Goal: Information Seeking & Learning: Check status

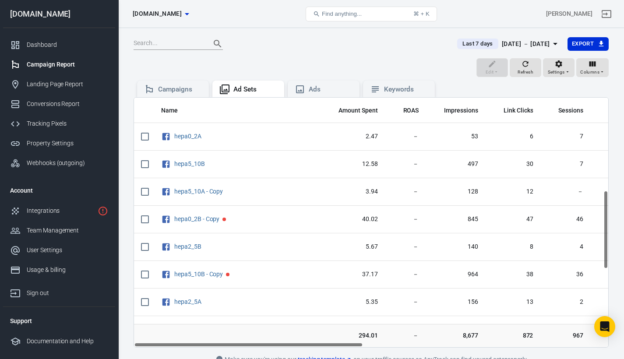
scroll to position [295, 0]
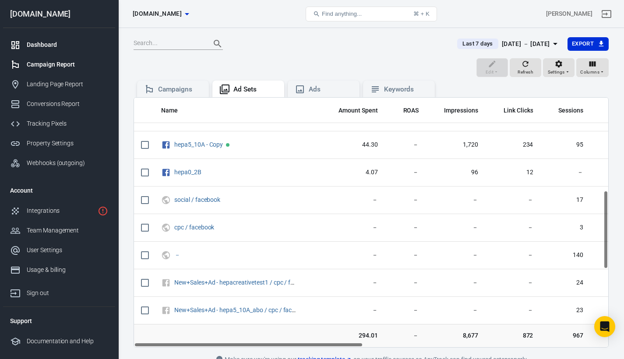
click at [33, 43] on div "Dashboard" at bounding box center [67, 44] width 81 height 9
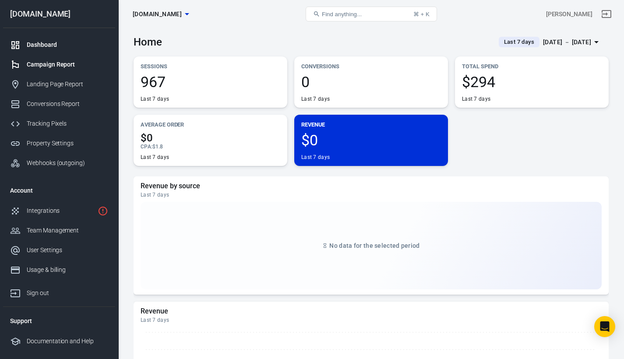
click at [32, 65] on div "Campaign Report" at bounding box center [67, 64] width 81 height 9
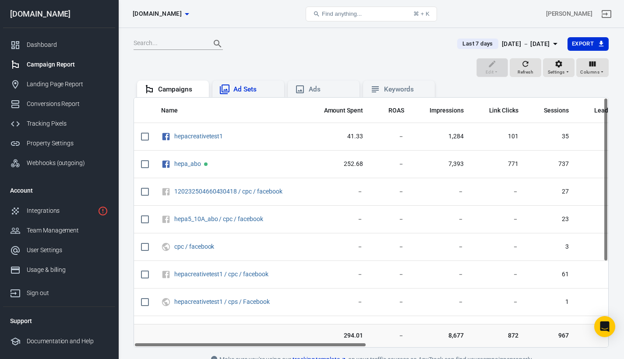
click at [246, 86] on div "Ad Sets" at bounding box center [255, 89] width 44 height 9
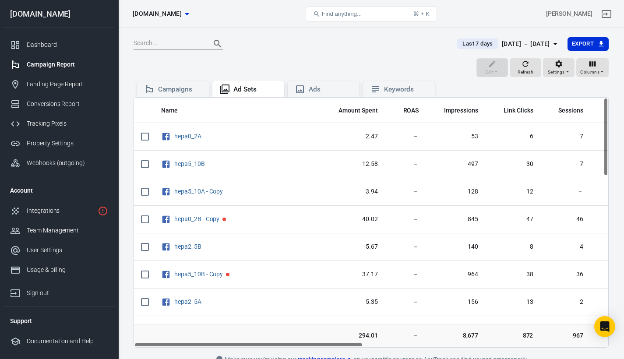
click at [180, 44] on input "text" at bounding box center [169, 43] width 70 height 11
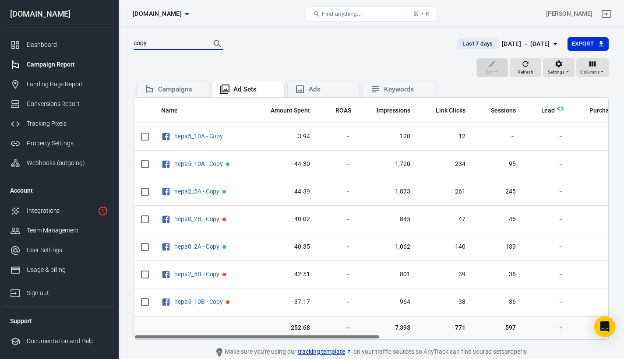
type input "copy"
click at [459, 41] on span "Last 7 days" at bounding box center [477, 43] width 37 height 9
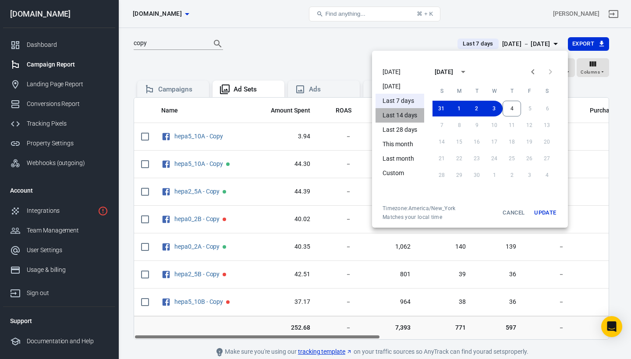
click at [410, 116] on li "Last 14 days" at bounding box center [399, 115] width 49 height 14
click at [545, 212] on button "Update" at bounding box center [545, 213] width 28 height 16
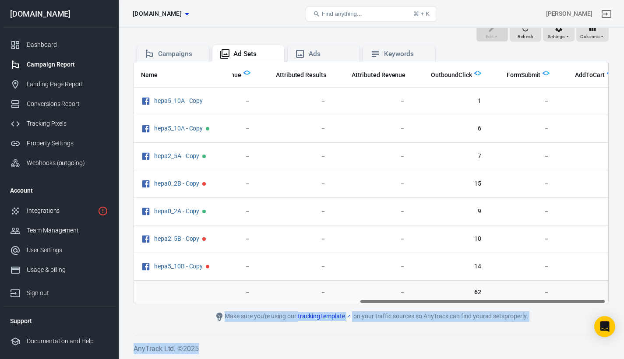
scroll to position [0, 439]
drag, startPoint x: 365, startPoint y: 337, endPoint x: 600, endPoint y: 359, distance: 236.2
click at [600, 359] on div "copy Last 14 days Aug 21 － Sep 3, 2025 Export Edit Refresh Settings Columns Cam…" at bounding box center [371, 176] width 506 height 367
click at [484, 302] on div "Name Amount Spent ROAS Impressions Link Clicks Sessions Lead Purchase Revenue A…" at bounding box center [371, 183] width 474 height 242
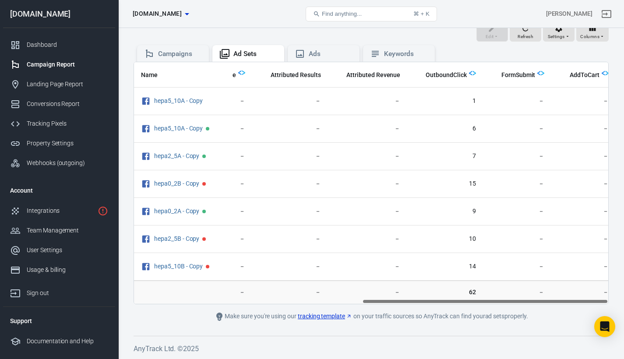
click at [484, 304] on div "Name Amount Spent ROAS Impressions Link Clicks Sessions Lead Purchase Revenue A…" at bounding box center [371, 183] width 475 height 243
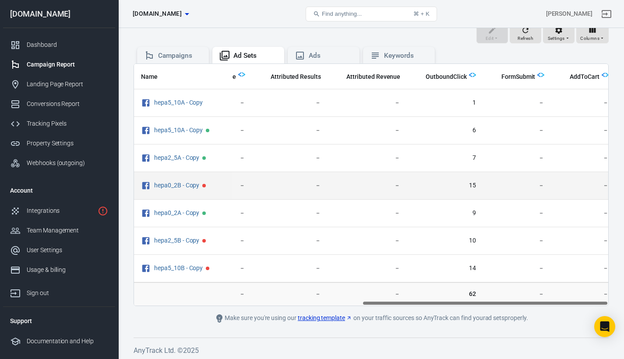
scroll to position [32, 0]
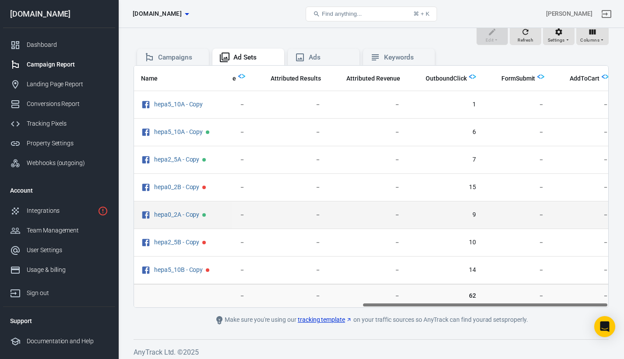
click at [371, 207] on td "－" at bounding box center [367, 215] width 79 height 28
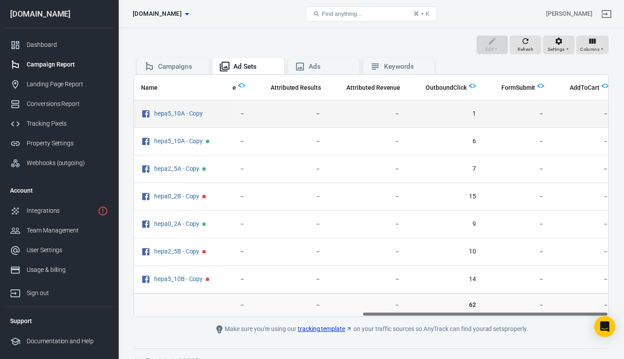
scroll to position [0, 0]
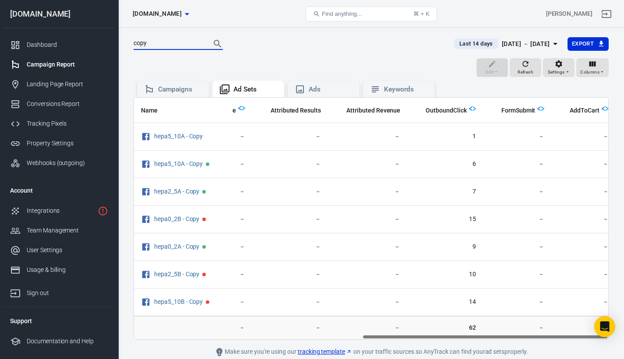
click at [200, 41] on input "copy" at bounding box center [169, 43] width 70 height 11
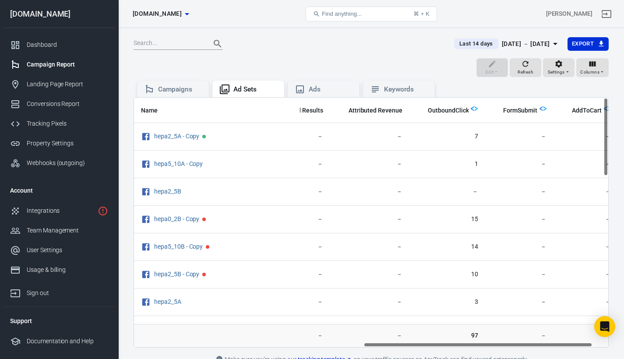
scroll to position [0, 507]
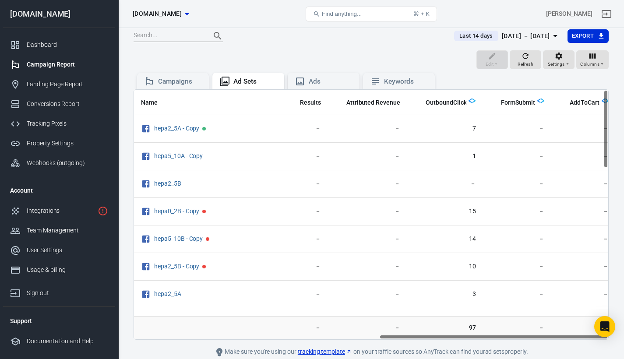
drag, startPoint x: 354, startPoint y: 346, endPoint x: 626, endPoint y: 353, distance: 271.6
click at [624, 353] on html "Ad Sets worldwidehealthytip.com Find anything... ⌘ + K Alvin Pimentel worldwide…" at bounding box center [312, 193] width 624 height 403
click at [439, 81] on div "Campaigns Ad Sets Ads Keywords" at bounding box center [371, 79] width 475 height 18
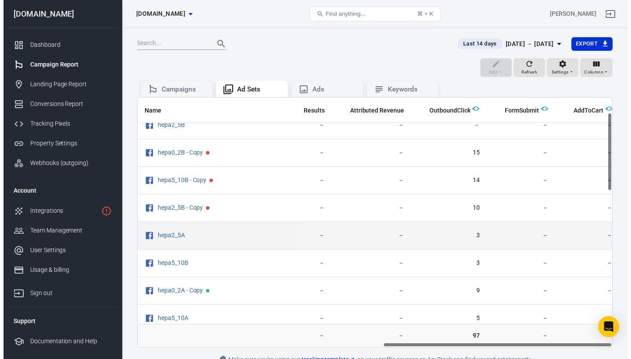
scroll to position [0, 507]
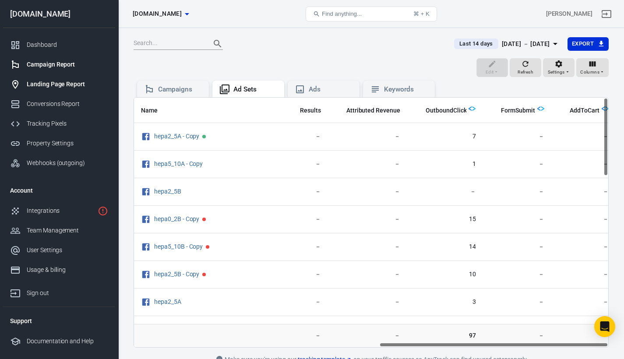
click at [64, 83] on div "Landing Page Report" at bounding box center [67, 84] width 81 height 9
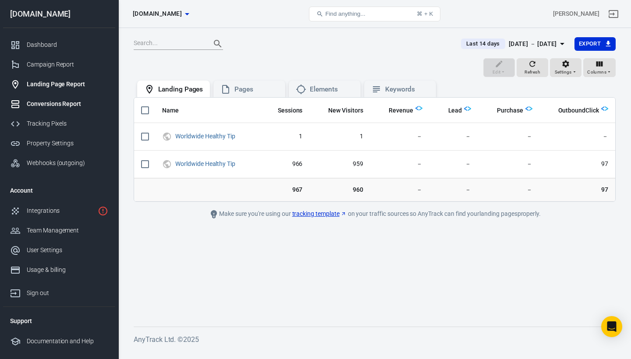
click at [36, 104] on div "Conversions Report" at bounding box center [67, 103] width 81 height 9
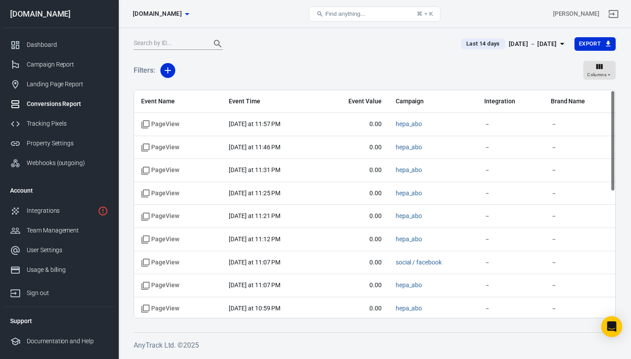
click at [463, 40] on span "Last 14 days" at bounding box center [483, 43] width 41 height 9
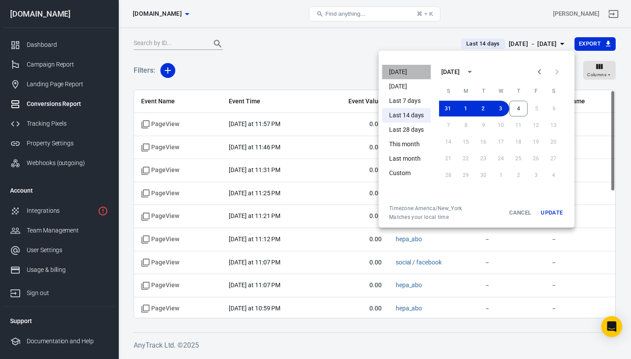
click at [405, 77] on li "Today" at bounding box center [406, 72] width 49 height 14
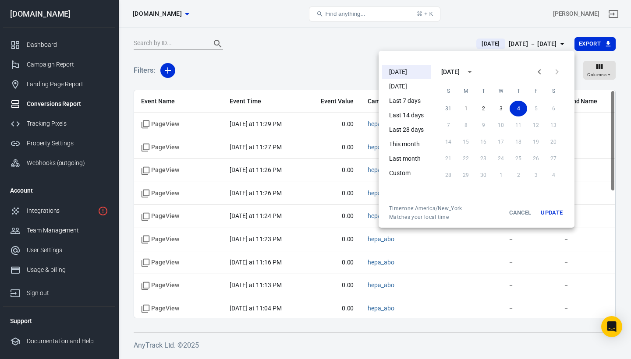
click at [381, 45] on div at bounding box center [315, 179] width 631 height 359
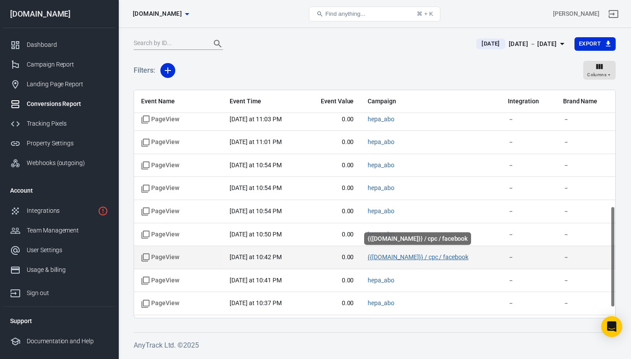
scroll to position [283, 0]
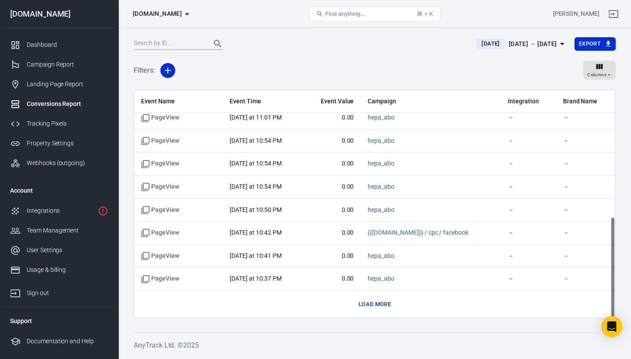
click at [389, 307] on button "Load more" at bounding box center [374, 305] width 37 height 14
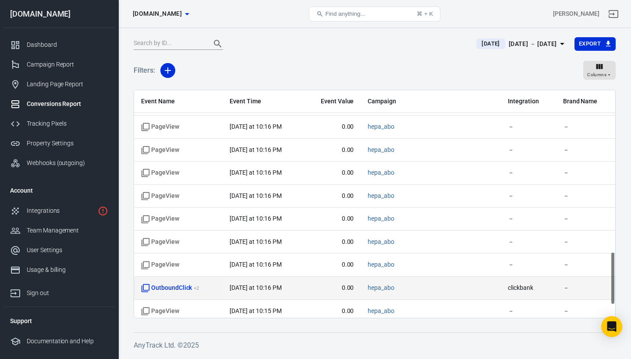
scroll to position [744, 0]
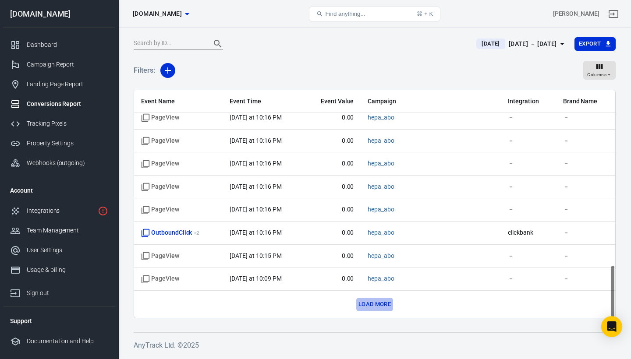
click at [379, 302] on button "Load more" at bounding box center [374, 305] width 37 height 14
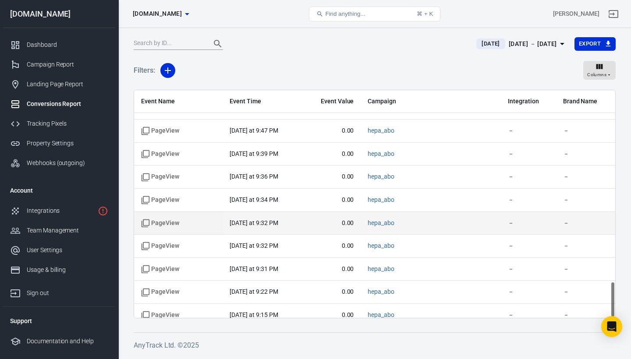
scroll to position [1204, 0]
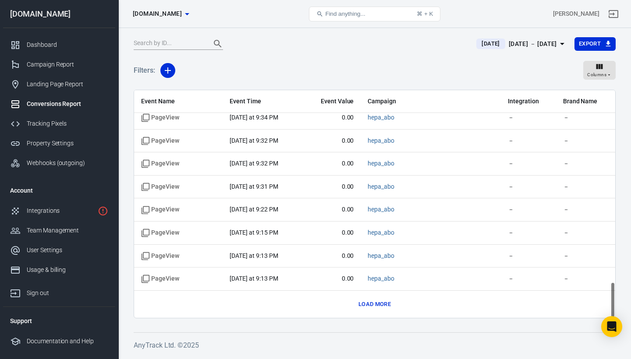
click at [396, 302] on div "Load more" at bounding box center [374, 305] width 467 height 14
click at [369, 301] on button "Load more" at bounding box center [374, 305] width 37 height 14
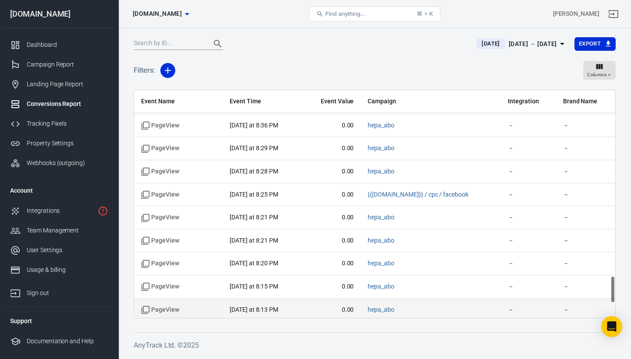
scroll to position [1665, 0]
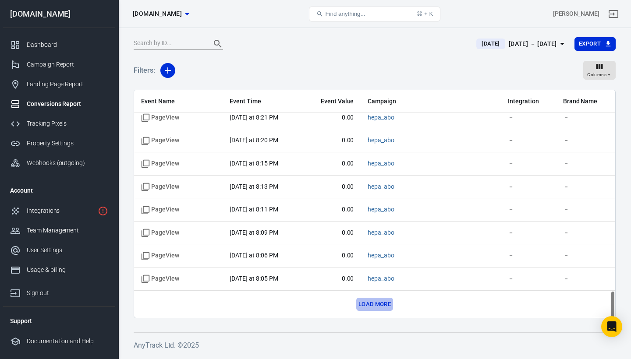
click at [367, 300] on button "Load more" at bounding box center [374, 305] width 37 height 14
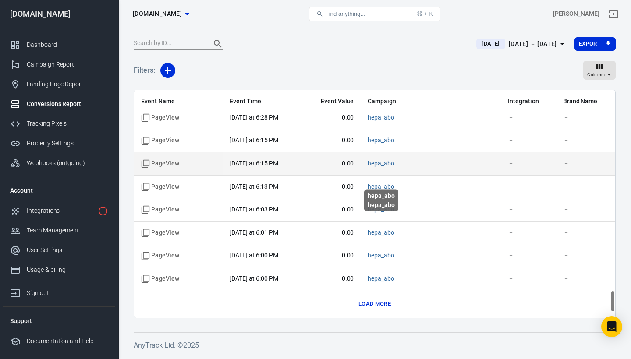
scroll to position [2126, 0]
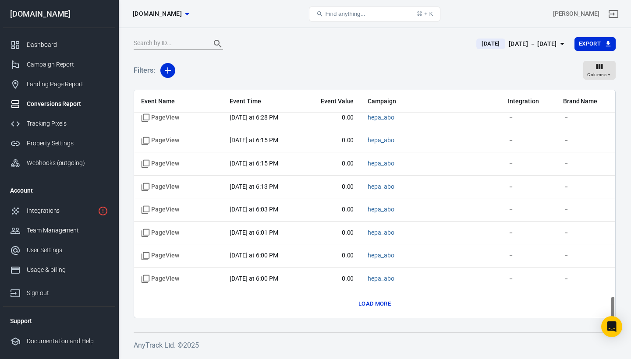
click at [367, 300] on button "Load more" at bounding box center [374, 304] width 37 height 14
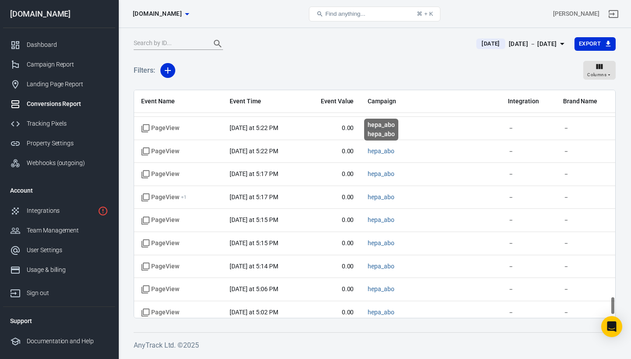
scroll to position [2587, 0]
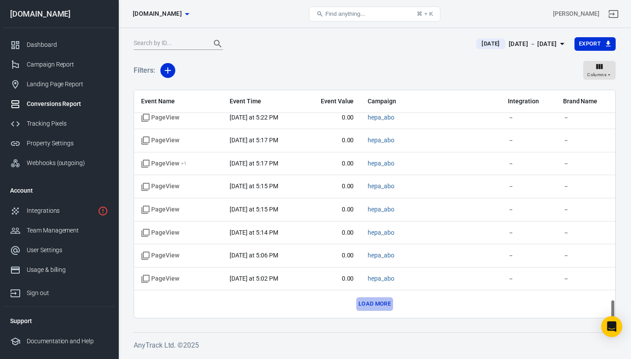
click at [367, 300] on button "Load more" at bounding box center [374, 304] width 37 height 14
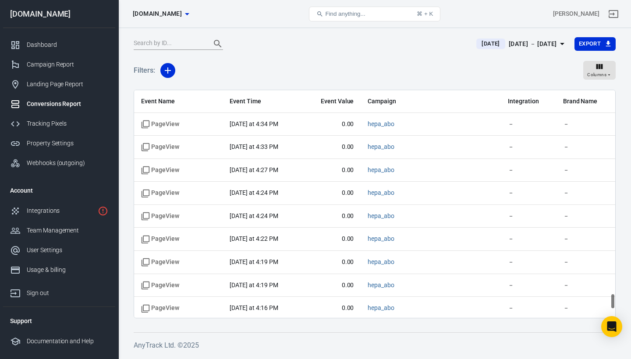
scroll to position [3048, 0]
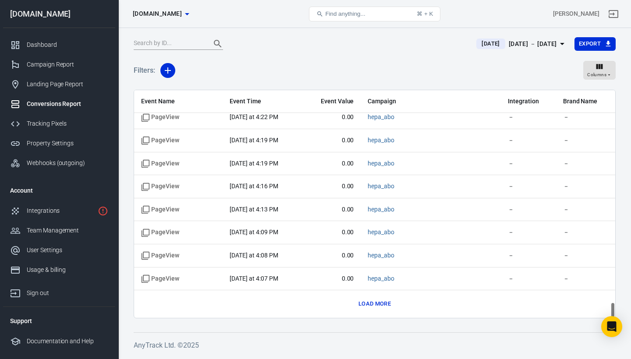
click at [367, 300] on button "Load more" at bounding box center [374, 304] width 37 height 14
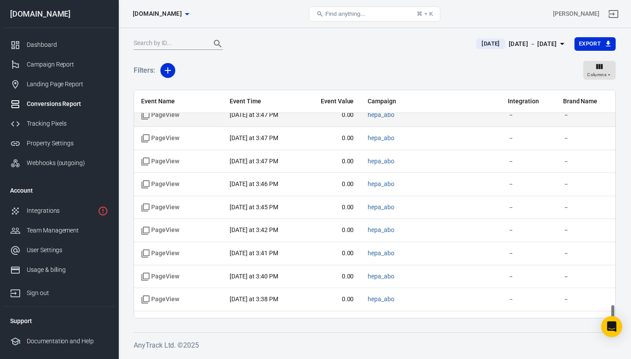
scroll to position [3508, 0]
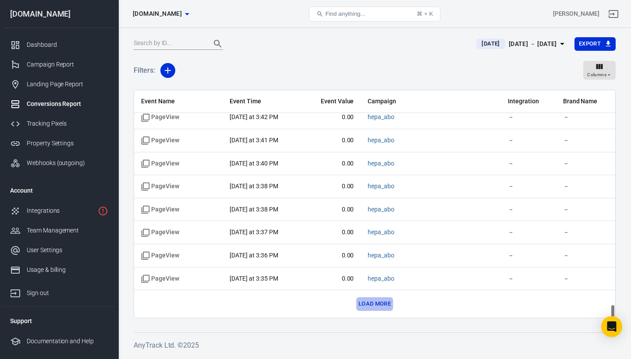
click at [367, 300] on button "Load more" at bounding box center [374, 304] width 37 height 14
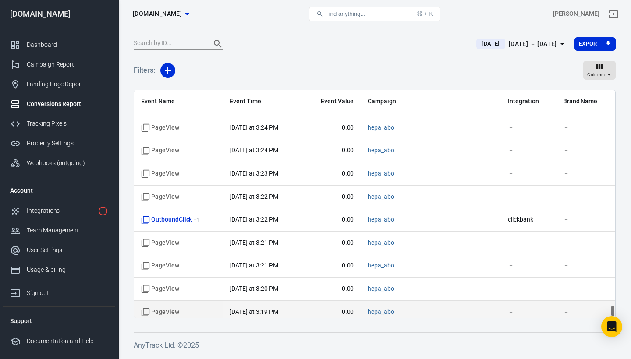
scroll to position [3969, 0]
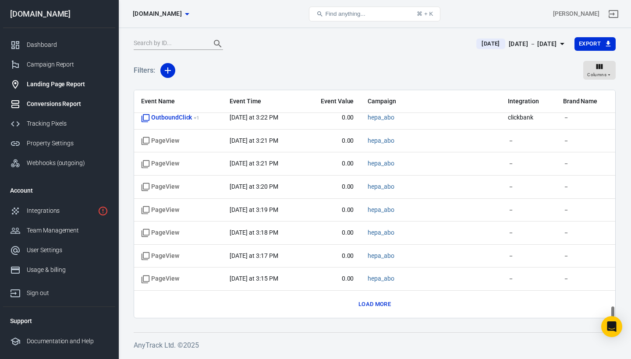
click at [58, 81] on div "Landing Page Report" at bounding box center [67, 84] width 81 height 9
